Goal: Information Seeking & Learning: Learn about a topic

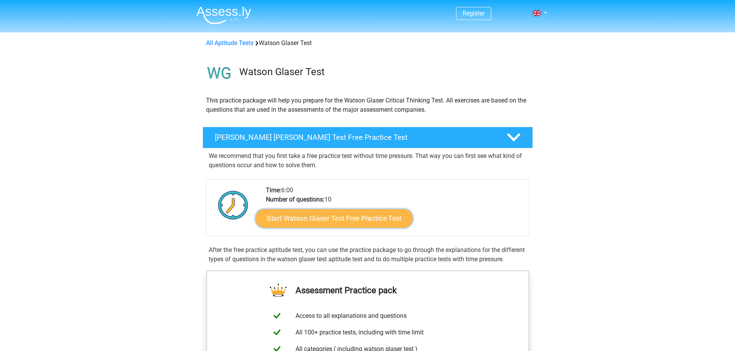
click at [359, 218] on link "Start Watson Glaser Test Free Practice Test" at bounding box center [333, 218] width 157 height 19
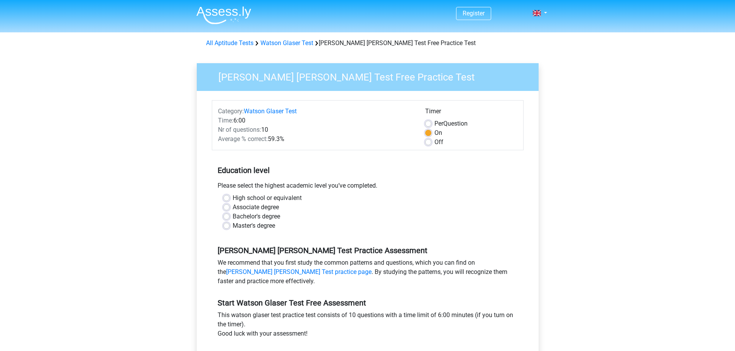
click at [230, 218] on div "Bachelor's degree" at bounding box center [367, 216] width 289 height 9
click at [229, 218] on div "Bachelor's degree" at bounding box center [367, 216] width 289 height 9
click at [233, 218] on label "Bachelor's degree" at bounding box center [256, 216] width 47 height 9
click at [226, 218] on input "Bachelor's degree" at bounding box center [226, 216] width 6 height 8
radio input "true"
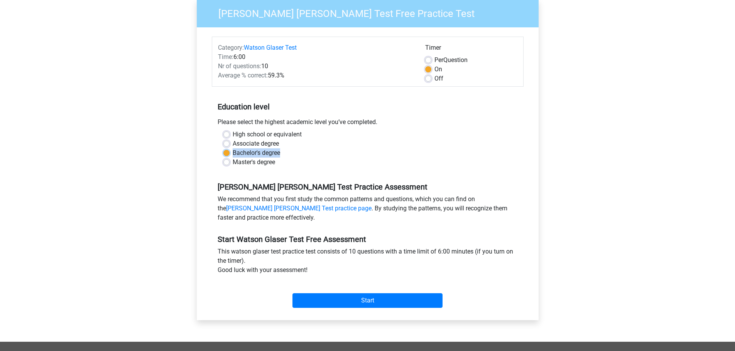
scroll to position [77, 0]
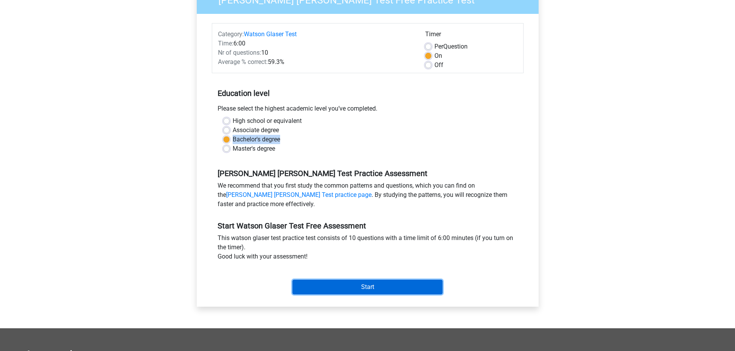
click at [371, 290] on input "Start" at bounding box center [367, 287] width 150 height 15
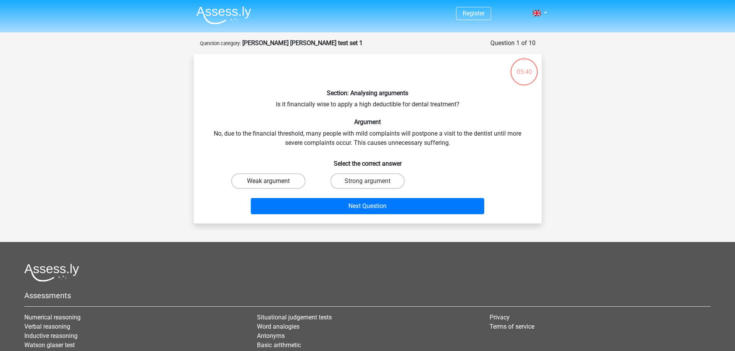
click at [258, 179] on label "Weak argument" at bounding box center [268, 181] width 74 height 15
click at [268, 181] on input "Weak argument" at bounding box center [270, 183] width 5 height 5
radio input "true"
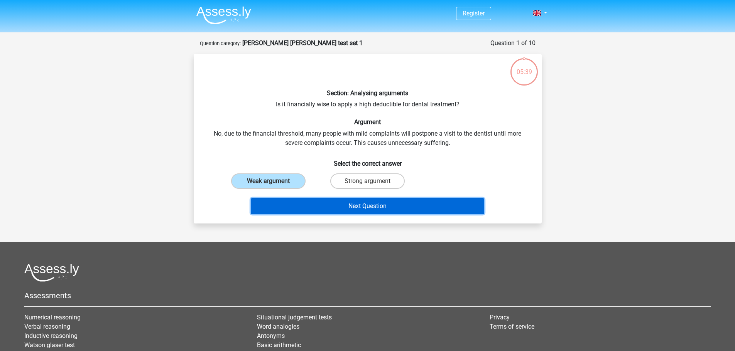
click at [388, 199] on button "Next Question" at bounding box center [367, 206] width 233 height 16
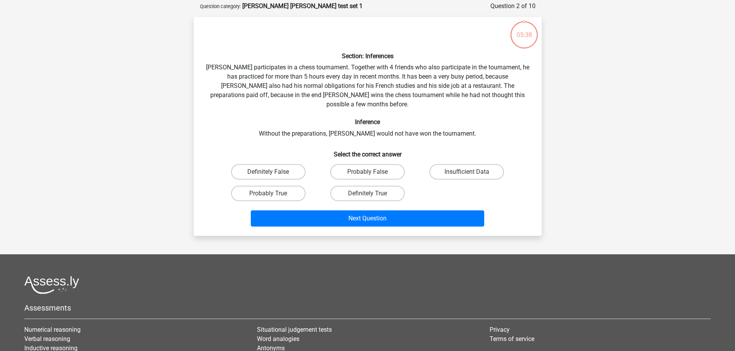
scroll to position [39, 0]
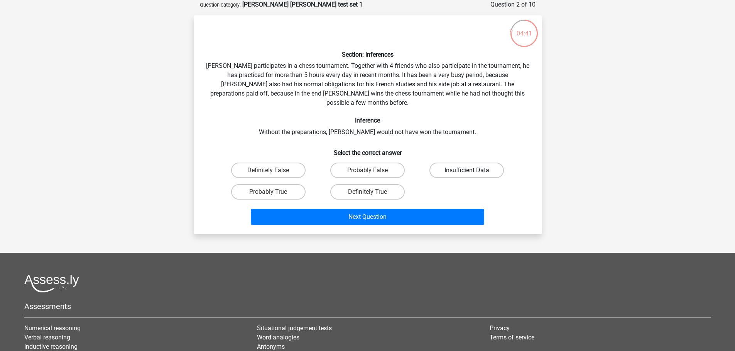
click at [461, 163] on label "Insufficient Data" at bounding box center [466, 170] width 74 height 15
click at [467, 170] on input "Insufficient Data" at bounding box center [469, 172] width 5 height 5
radio input "true"
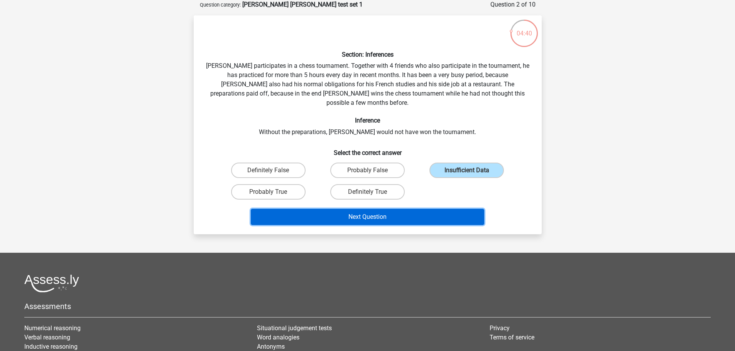
click at [394, 209] on button "Next Question" at bounding box center [367, 217] width 233 height 16
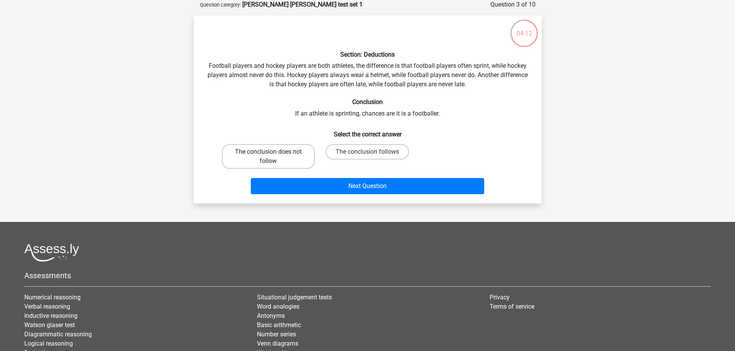
click at [266, 159] on label "The conclusion does not follow" at bounding box center [268, 156] width 93 height 25
click at [268, 157] on input "The conclusion does not follow" at bounding box center [270, 154] width 5 height 5
radio input "true"
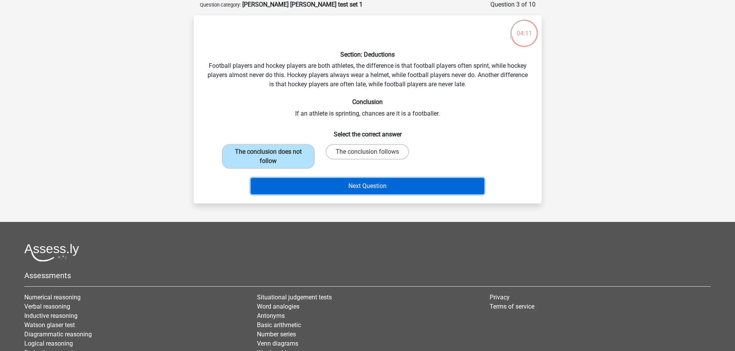
click at [323, 187] on button "Next Question" at bounding box center [367, 186] width 233 height 16
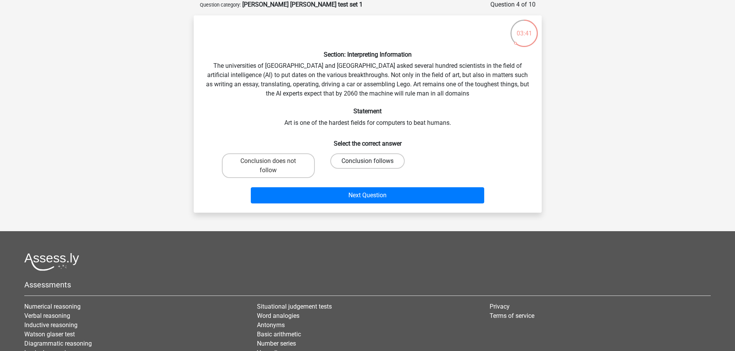
click at [361, 164] on label "Conclusion follows" at bounding box center [367, 161] width 74 height 15
click at [367, 164] on input "Conclusion follows" at bounding box center [369, 163] width 5 height 5
radio input "true"
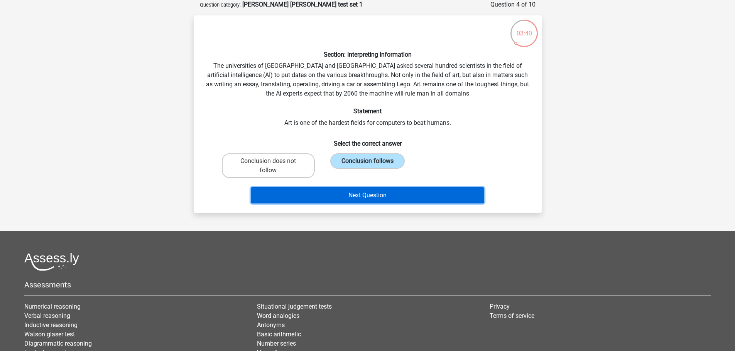
click at [393, 195] on button "Next Question" at bounding box center [367, 195] width 233 height 16
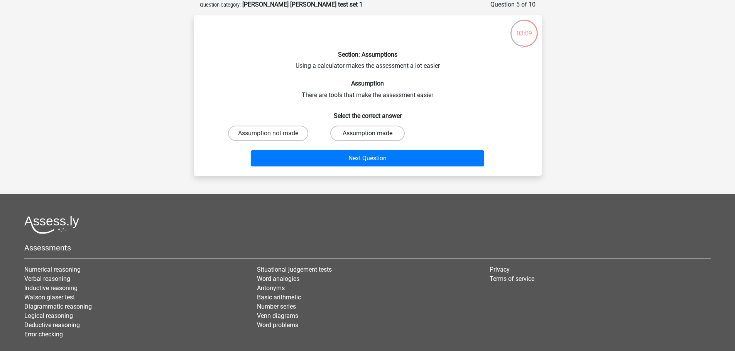
drag, startPoint x: 391, startPoint y: 131, endPoint x: 389, endPoint y: 135, distance: 4.5
click at [391, 132] on label "Assumption made" at bounding box center [367, 133] width 74 height 15
click at [372, 133] on input "Assumption made" at bounding box center [369, 135] width 5 height 5
radio input "true"
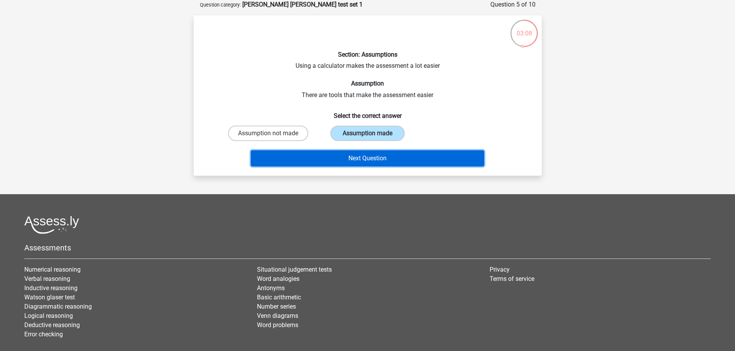
click at [384, 152] on button "Next Question" at bounding box center [367, 158] width 233 height 16
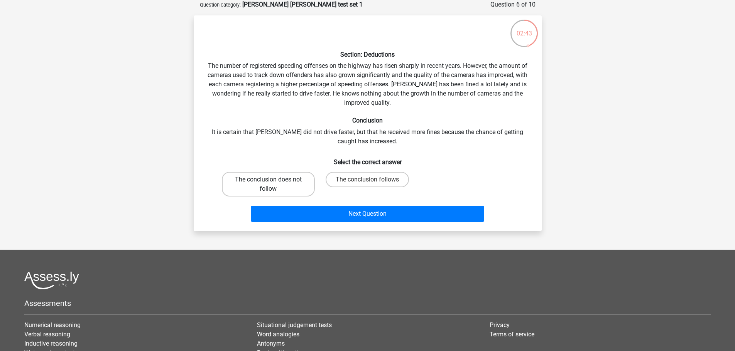
click at [260, 181] on label "The conclusion does not follow" at bounding box center [268, 184] width 93 height 25
click at [268, 181] on input "The conclusion does not follow" at bounding box center [270, 182] width 5 height 5
radio input "true"
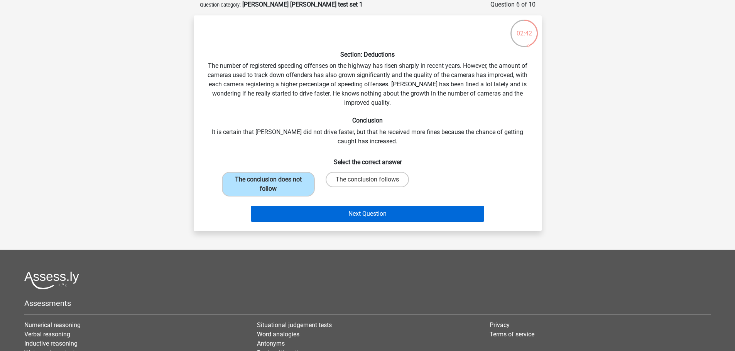
click at [357, 208] on div "Section: Deductions The number of registered speeding offenses on the highway h…" at bounding box center [368, 124] width 342 height 204
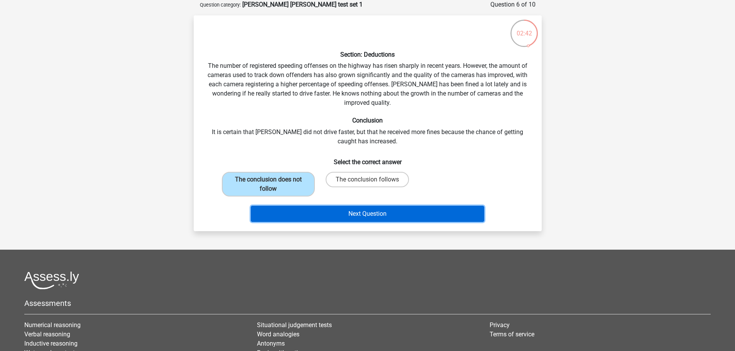
click at [356, 209] on button "Next Question" at bounding box center [367, 214] width 233 height 16
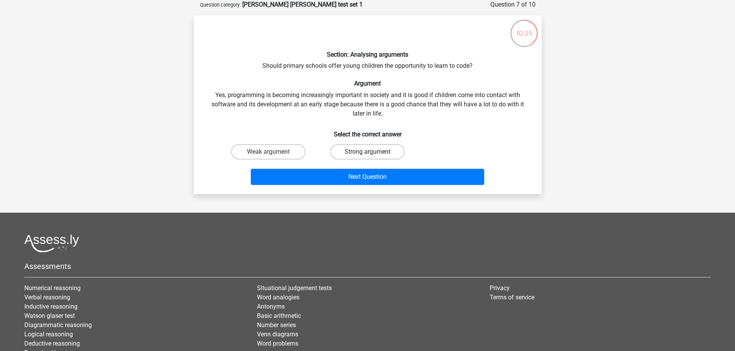
click at [357, 151] on label "Strong argument" at bounding box center [367, 151] width 74 height 15
click at [367, 152] on input "Strong argument" at bounding box center [369, 154] width 5 height 5
radio input "true"
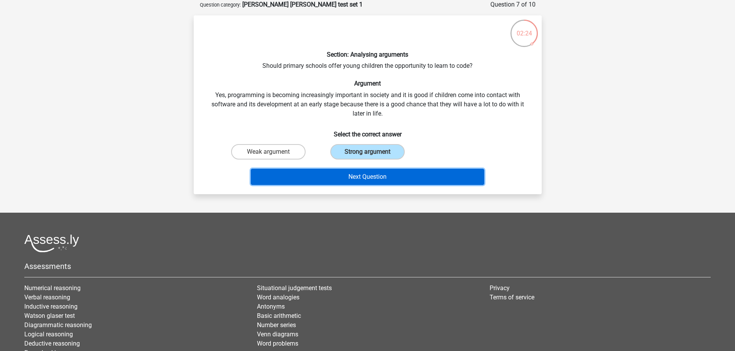
click at [346, 175] on button "Next Question" at bounding box center [367, 177] width 233 height 16
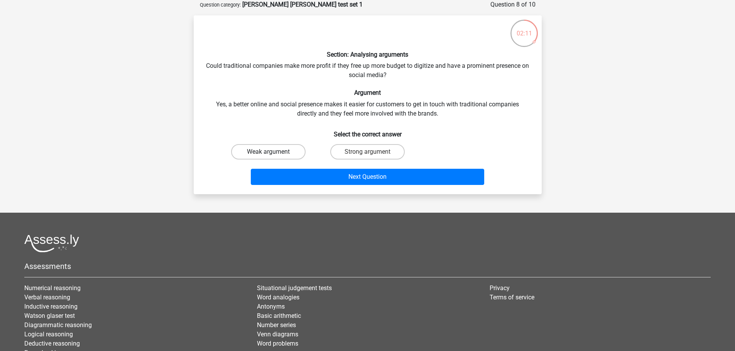
click at [258, 153] on label "Weak argument" at bounding box center [268, 151] width 74 height 15
click at [268, 153] on input "Weak argument" at bounding box center [270, 154] width 5 height 5
radio input "true"
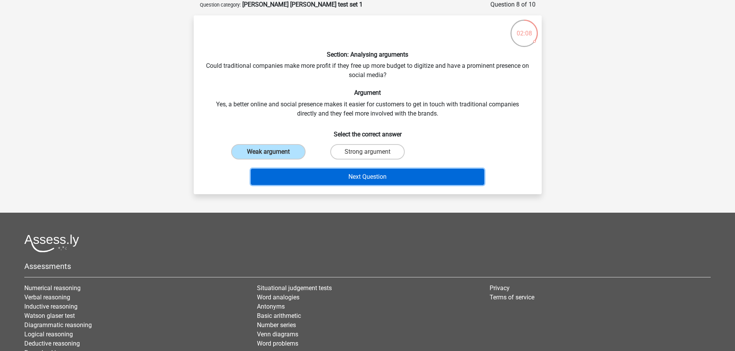
click at [405, 176] on button "Next Question" at bounding box center [367, 177] width 233 height 16
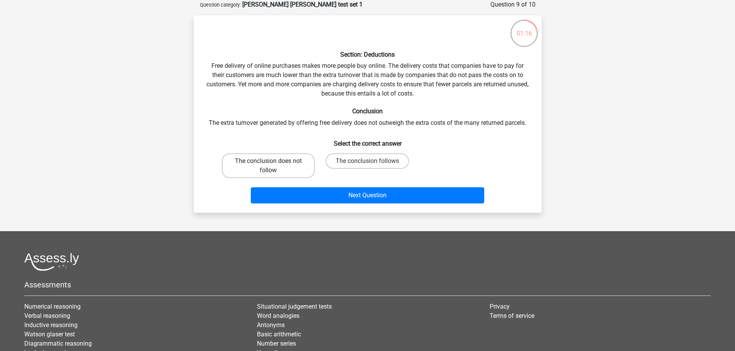
click at [287, 170] on label "The conclusion does not follow" at bounding box center [268, 166] width 93 height 25
click at [273, 166] on input "The conclusion does not follow" at bounding box center [270, 163] width 5 height 5
radio input "true"
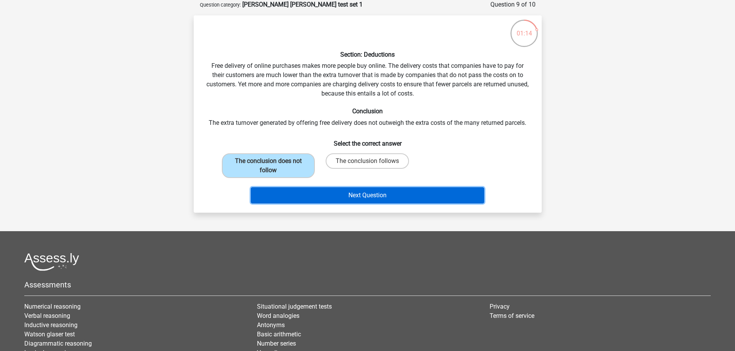
click at [355, 194] on button "Next Question" at bounding box center [367, 195] width 233 height 16
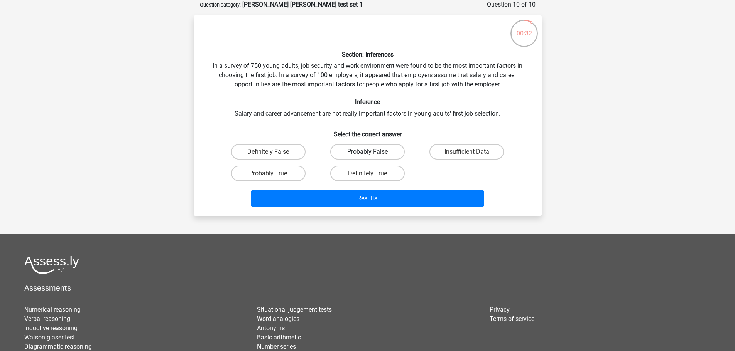
click at [346, 152] on label "Probably False" at bounding box center [367, 151] width 74 height 15
click at [367, 152] on input "Probably False" at bounding box center [369, 154] width 5 height 5
radio input "true"
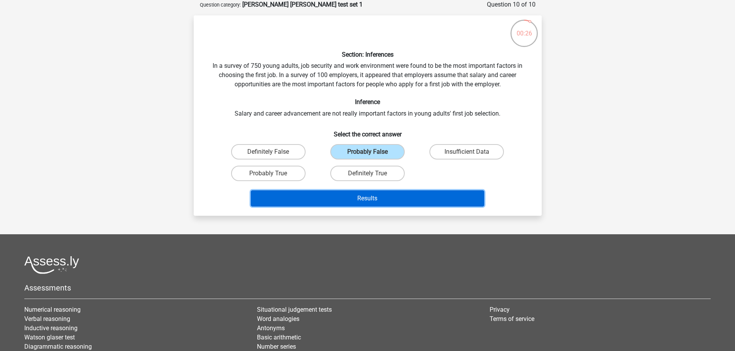
click at [349, 197] on button "Results" at bounding box center [367, 199] width 233 height 16
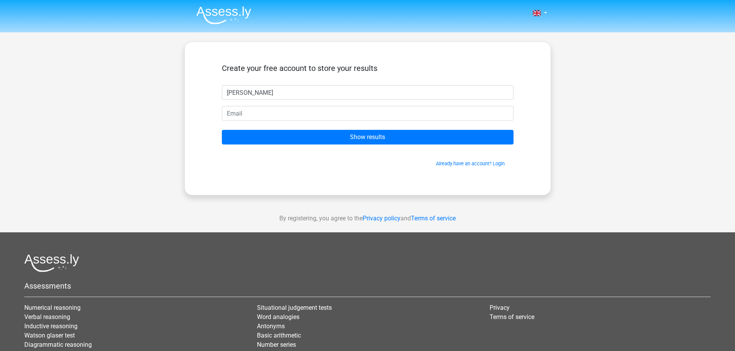
type input "Ron"
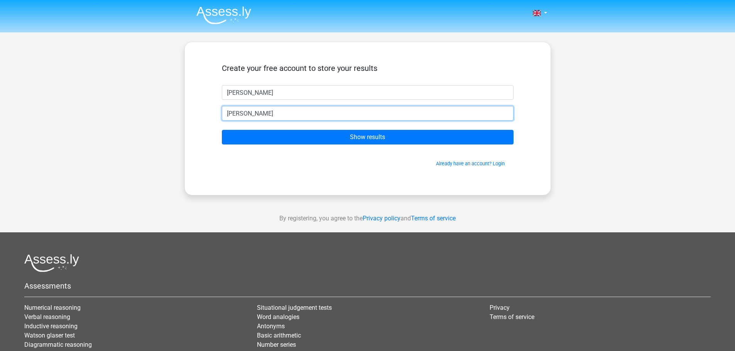
type input "harperron@yahoo.com"
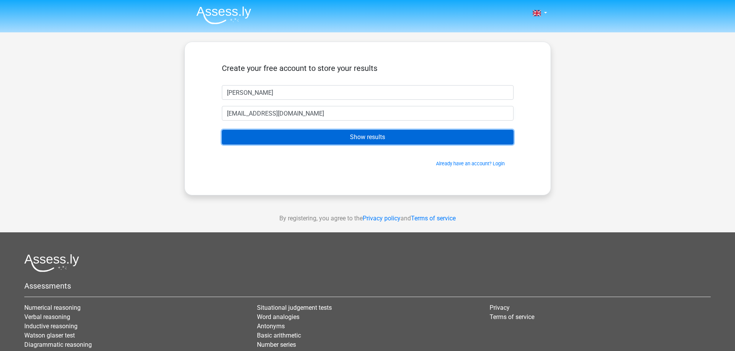
click at [310, 144] on input "Show results" at bounding box center [368, 137] width 292 height 15
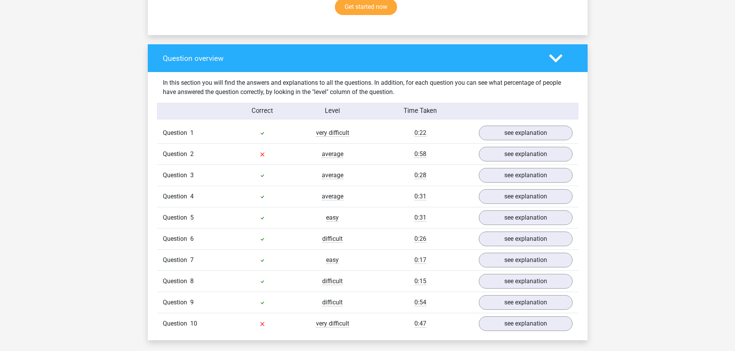
scroll to position [579, 0]
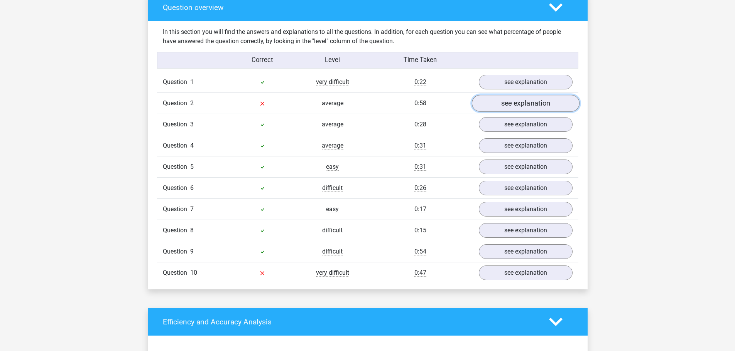
click at [518, 103] on link "see explanation" at bounding box center [525, 103] width 108 height 17
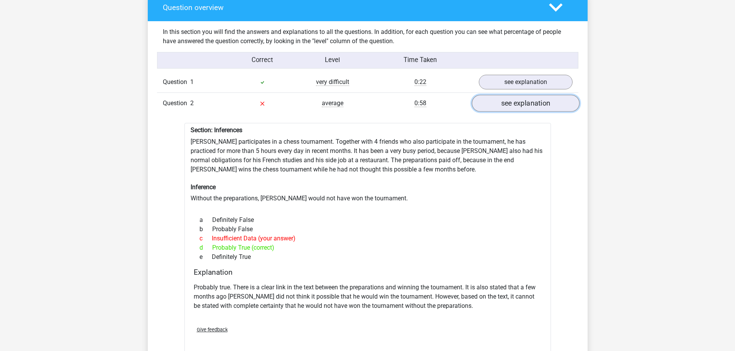
click at [515, 107] on link "see explanation" at bounding box center [525, 103] width 108 height 17
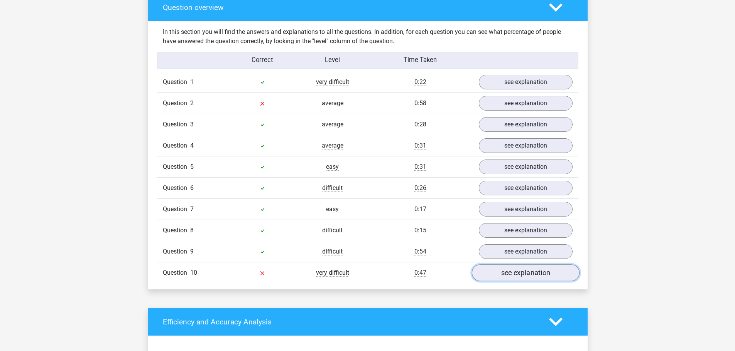
click at [510, 277] on link "see explanation" at bounding box center [525, 273] width 108 height 17
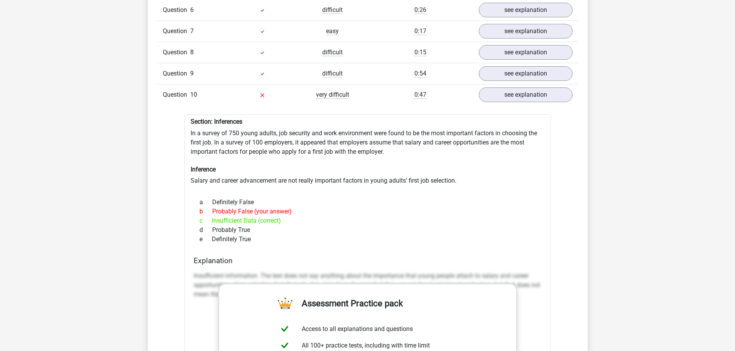
scroll to position [733, 0]
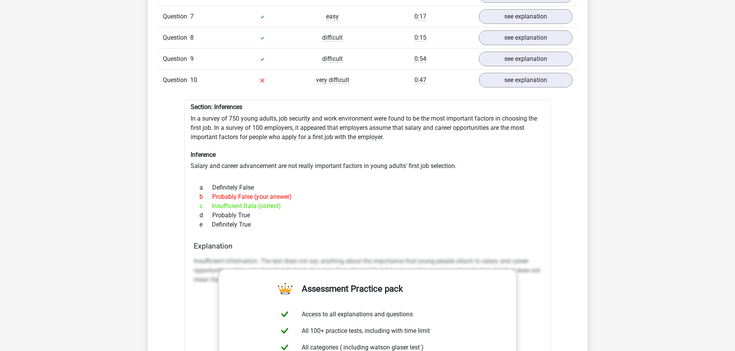
click at [394, 196] on div "b Probably False (your answer)" at bounding box center [368, 196] width 348 height 9
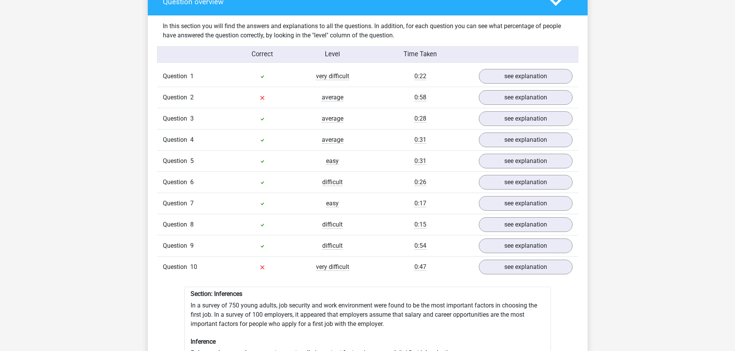
scroll to position [579, 0]
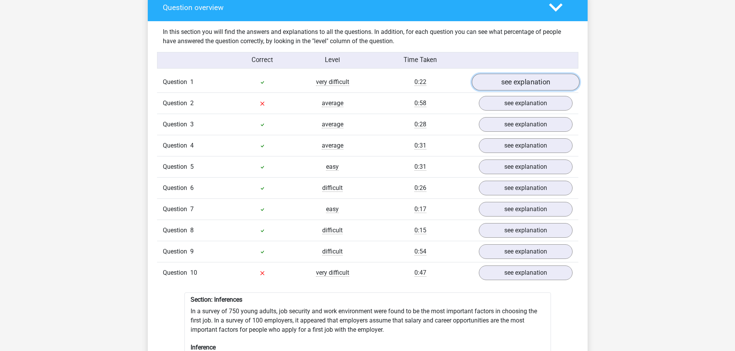
click at [526, 84] on link "see explanation" at bounding box center [525, 82] width 108 height 17
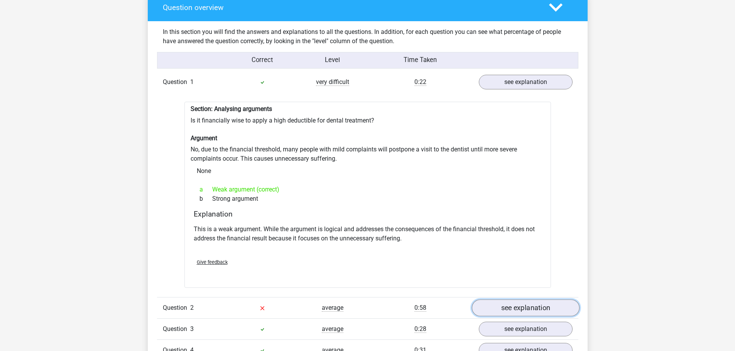
click at [510, 301] on link "see explanation" at bounding box center [525, 308] width 108 height 17
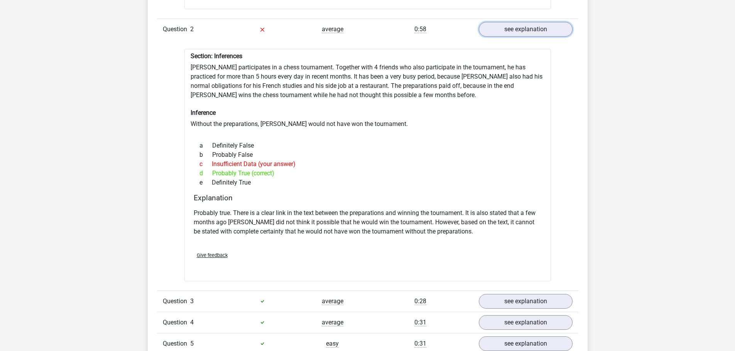
scroll to position [849, 0]
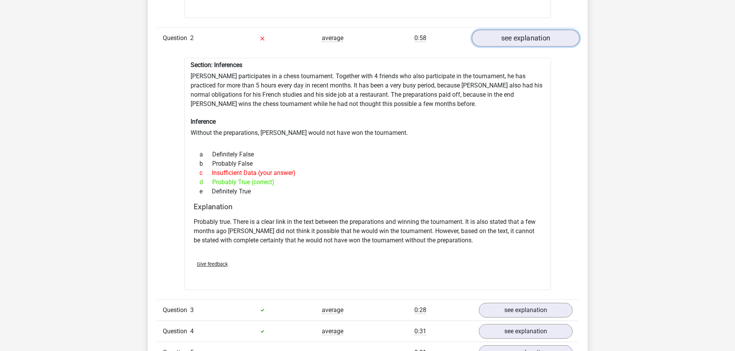
click at [527, 37] on link "see explanation" at bounding box center [525, 38] width 108 height 17
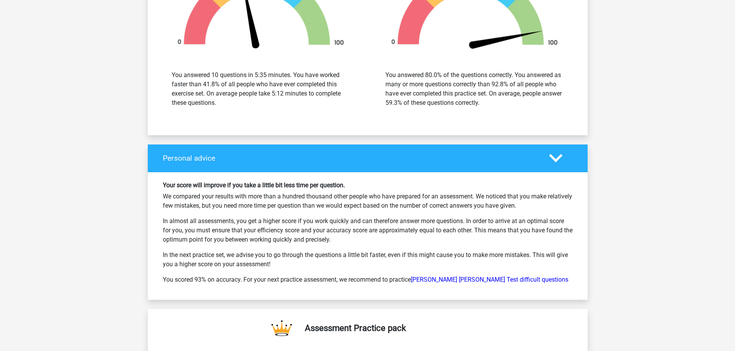
scroll to position [1659, 0]
